Goal: Task Accomplishment & Management: Complete application form

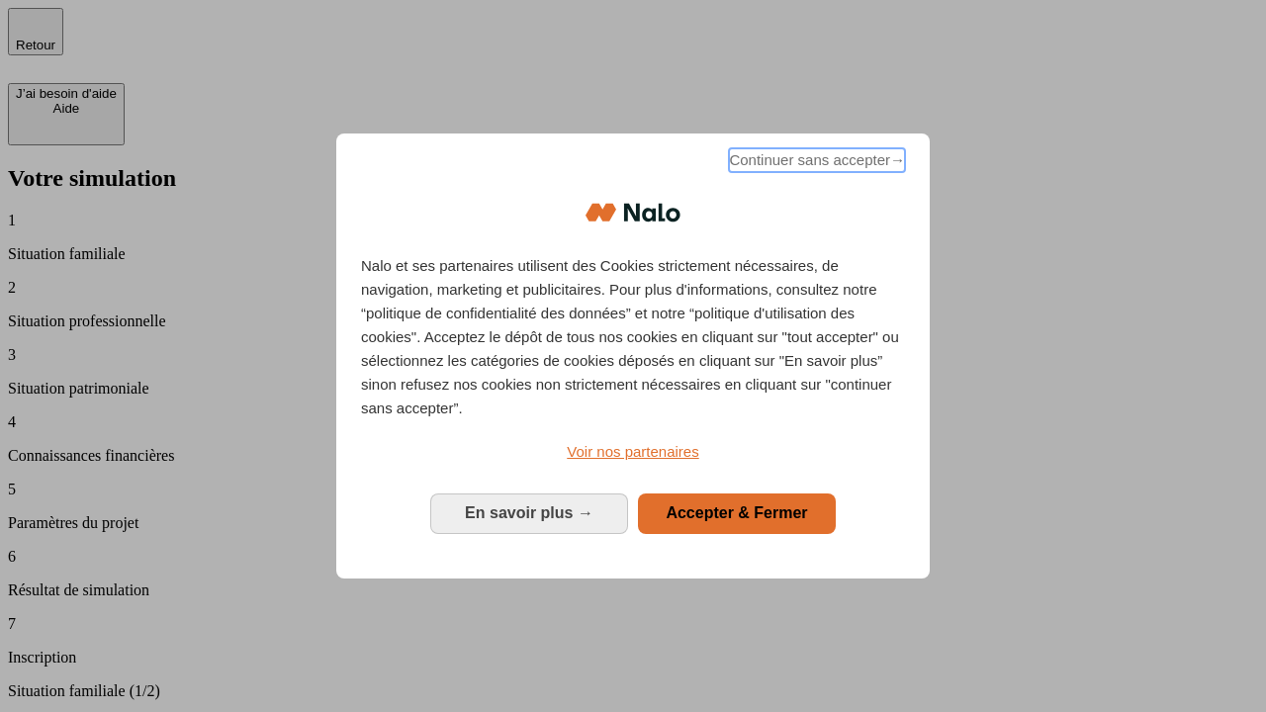
click at [815, 163] on span "Continuer sans accepter →" at bounding box center [817, 160] width 176 height 24
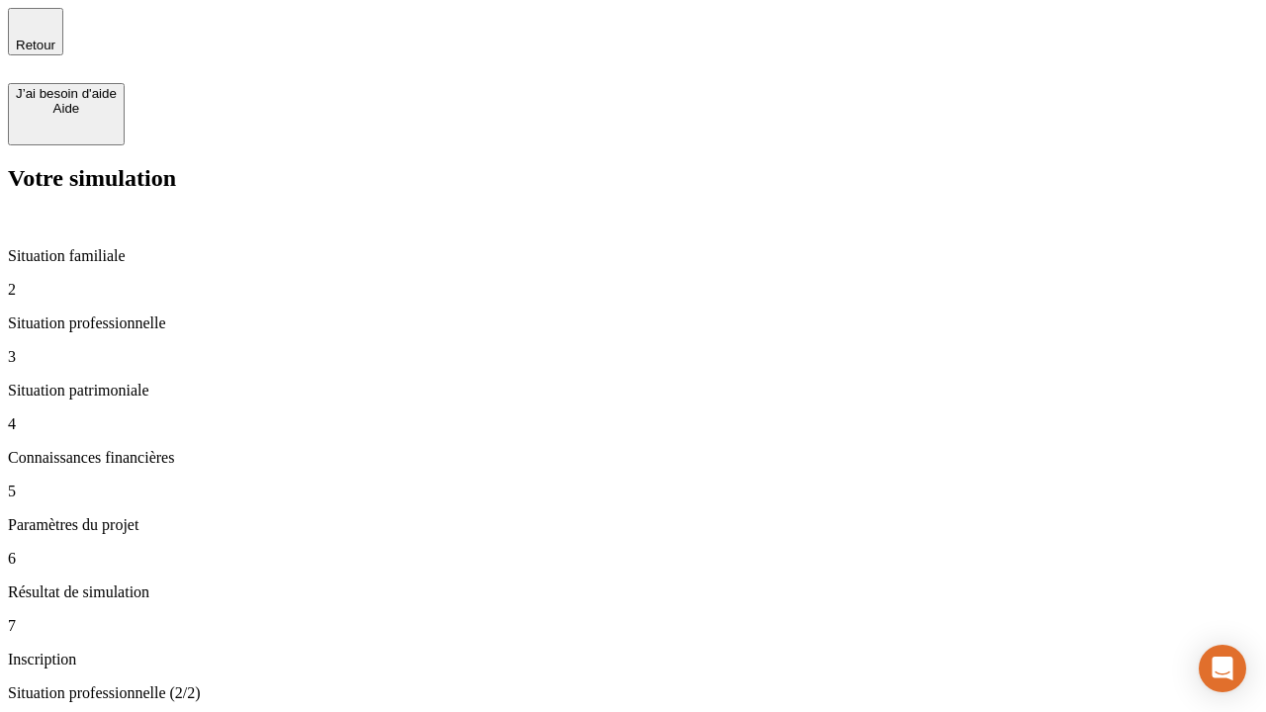
type input "30 000"
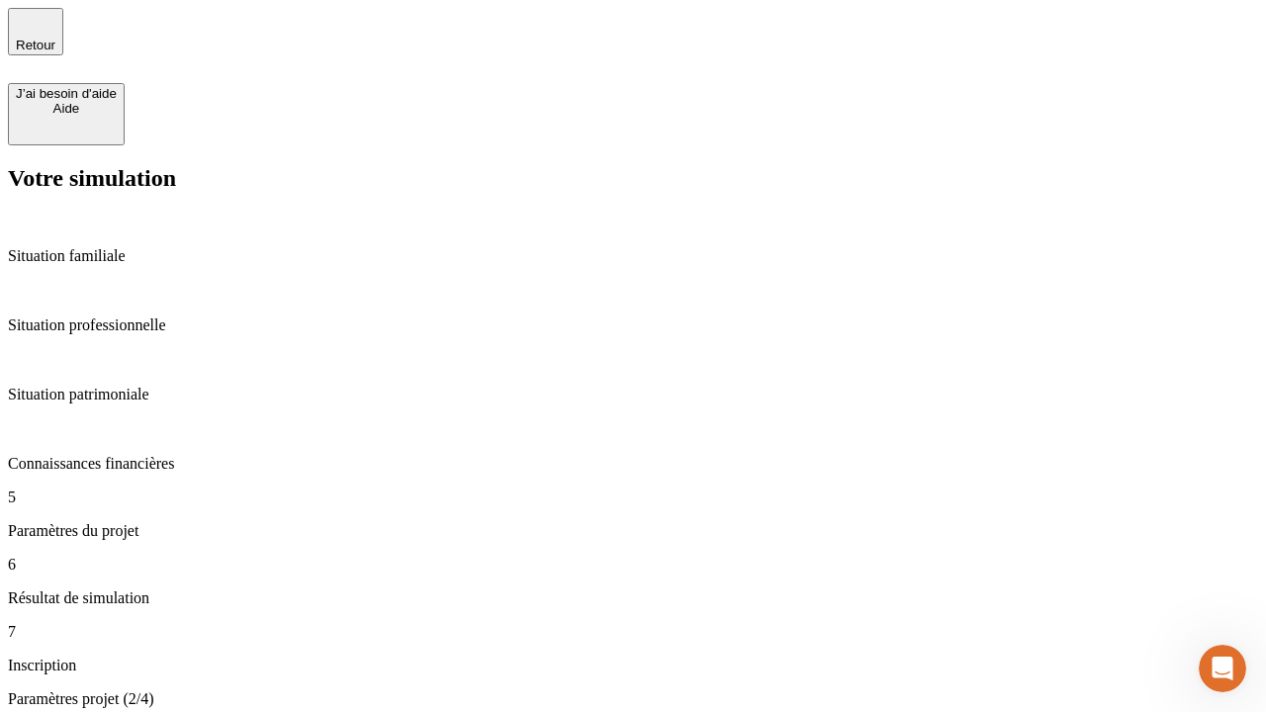
type input "25"
type input "64"
type input "1 000"
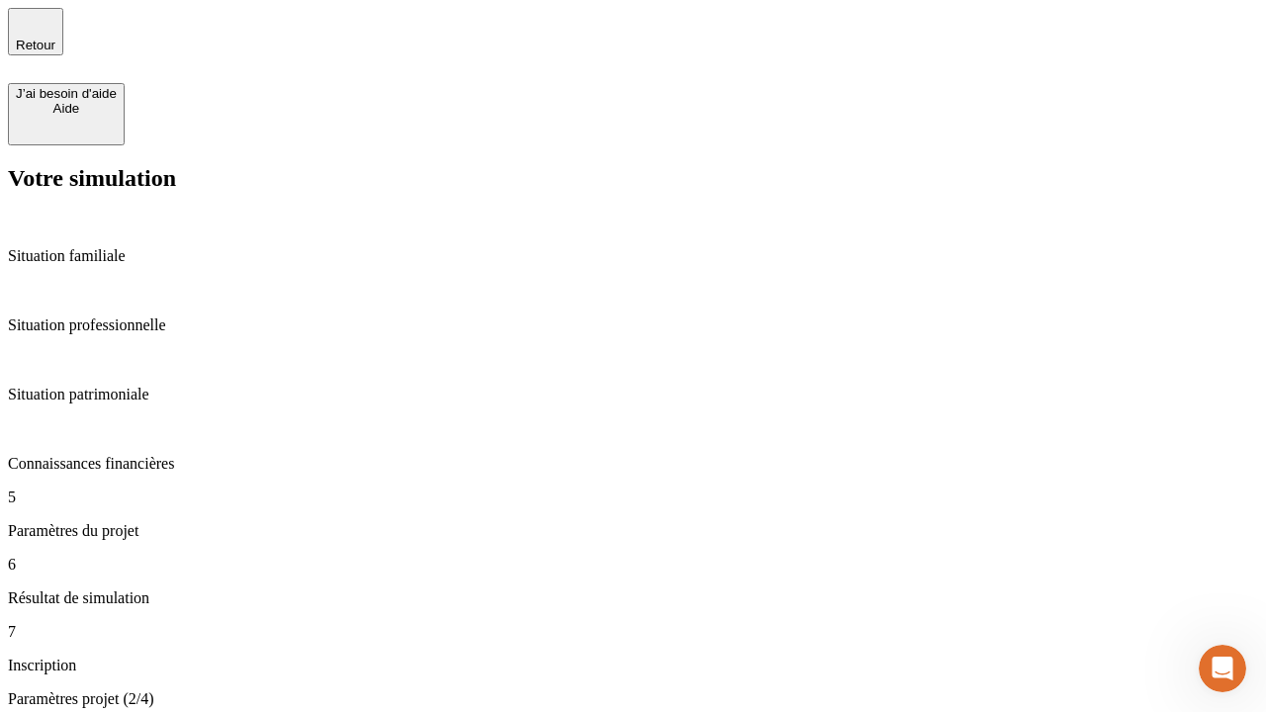
type input "640"
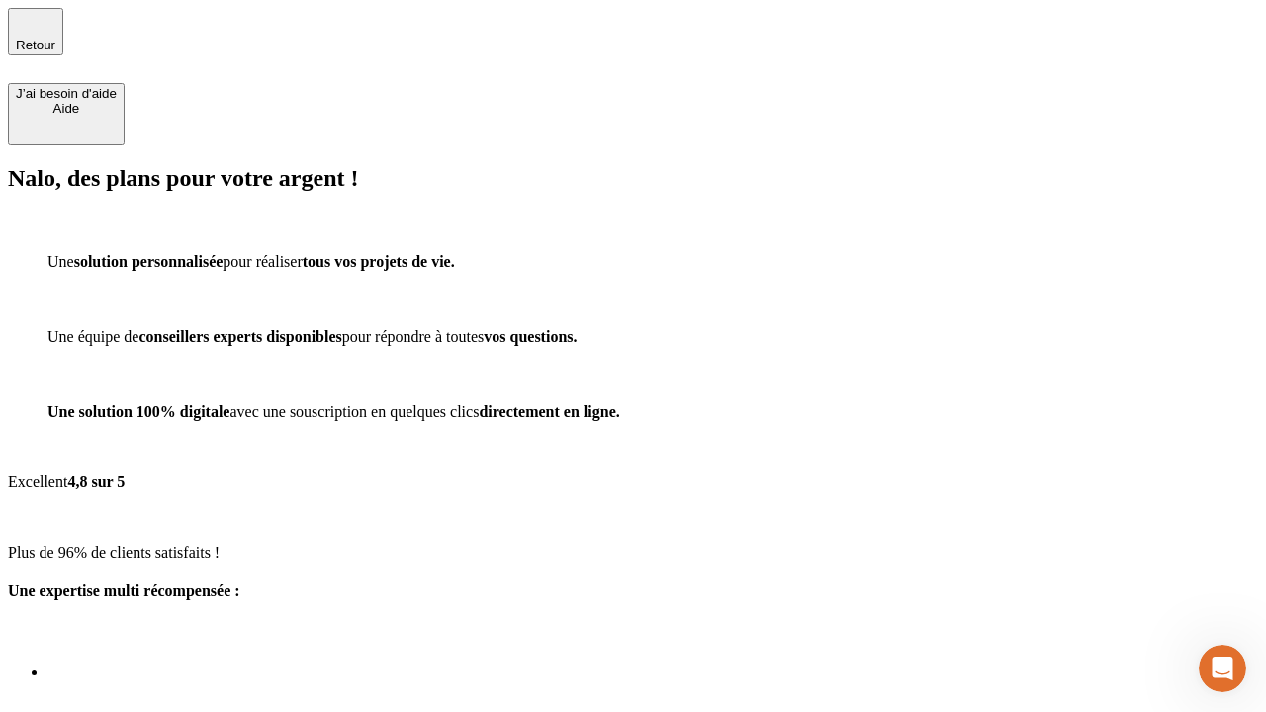
type input "[EMAIL_ADDRESS][PERSON_NAME][DOMAIN_NAME]"
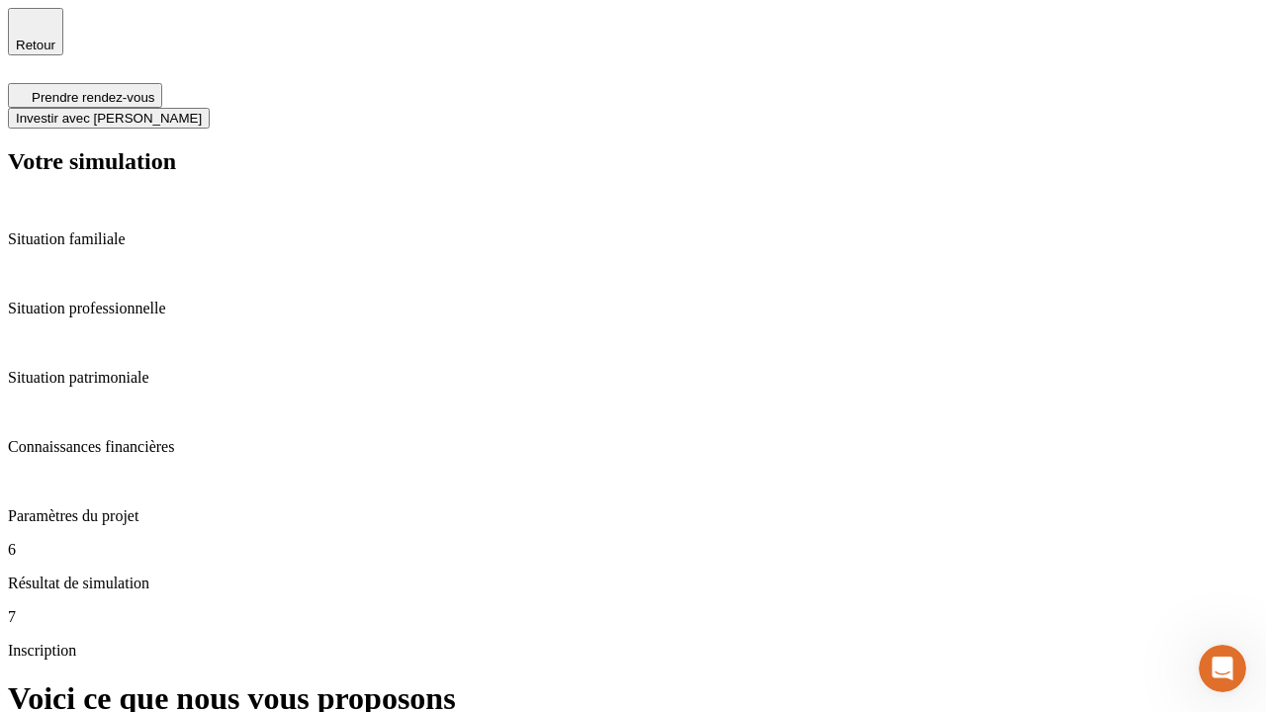
click at [202, 111] on span "Investir avec [PERSON_NAME]" at bounding box center [109, 118] width 186 height 15
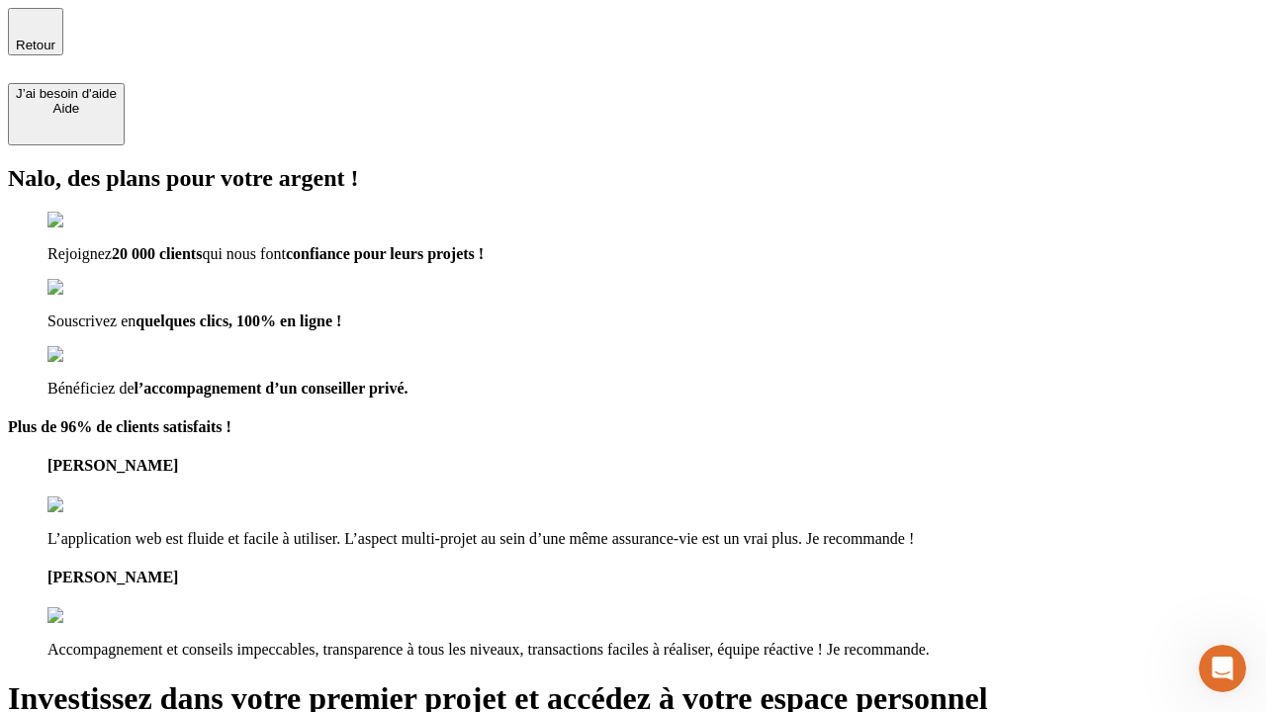
type input "[EMAIL_ADDRESS][PERSON_NAME][DOMAIN_NAME]"
